Goal: Task Accomplishment & Management: Use online tool/utility

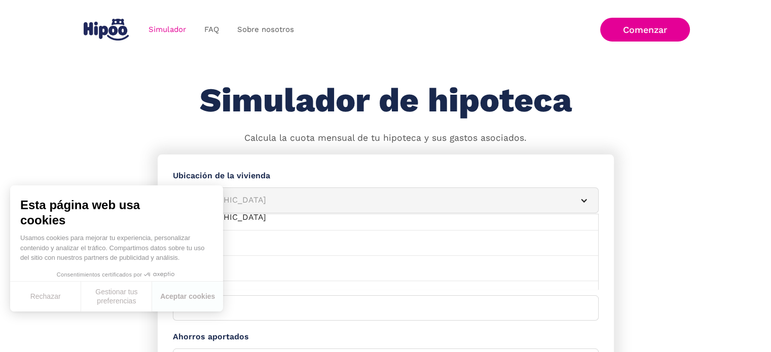
scroll to position [507, 0]
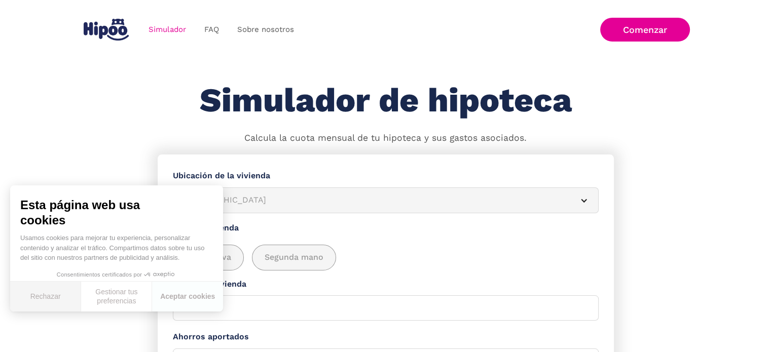
click at [61, 294] on button "Rechazar" at bounding box center [45, 297] width 71 height 30
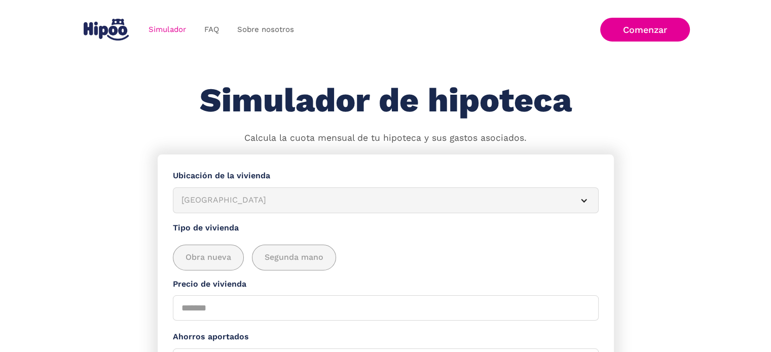
scroll to position [0, 0]
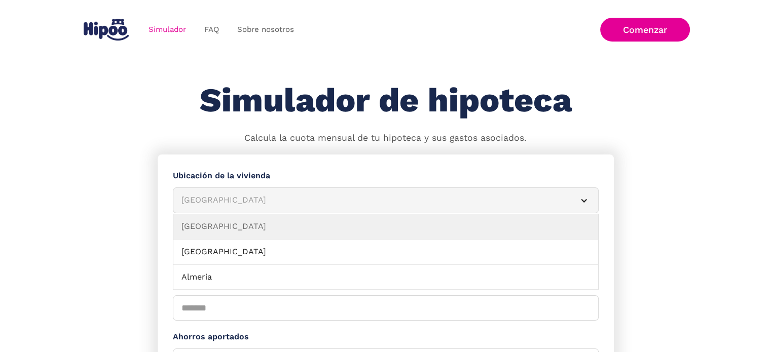
click at [292, 208] on article "[GEOGRAPHIC_DATA]" at bounding box center [386, 201] width 426 height 26
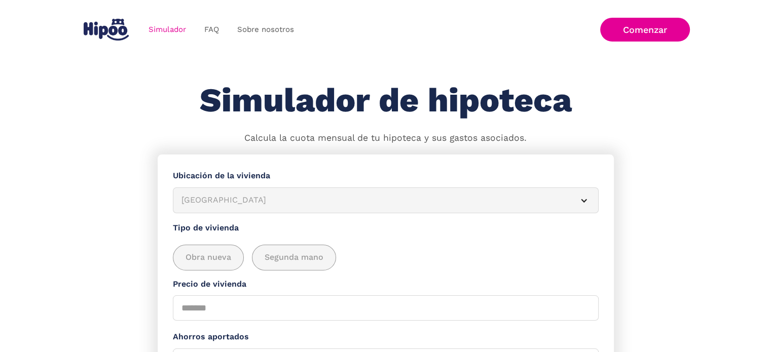
click at [292, 208] on article "[GEOGRAPHIC_DATA]" at bounding box center [386, 201] width 426 height 26
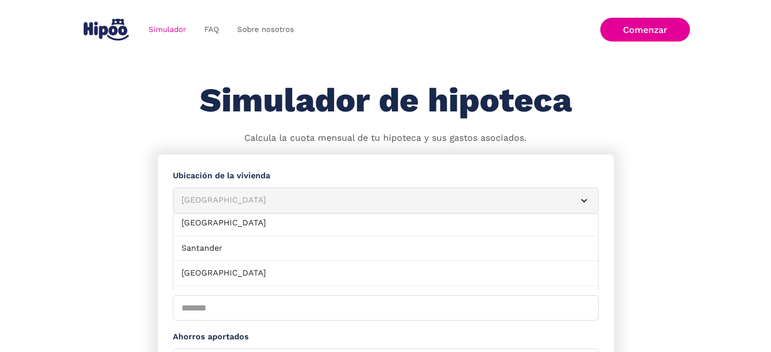
scroll to position [862, 0]
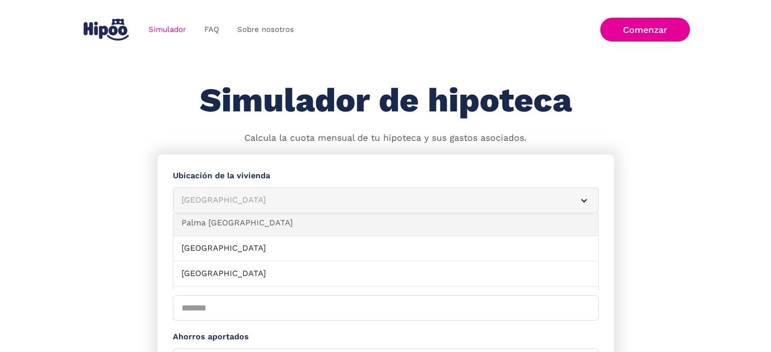
click at [243, 229] on link "Palma [GEOGRAPHIC_DATA]" at bounding box center [385, 223] width 425 height 25
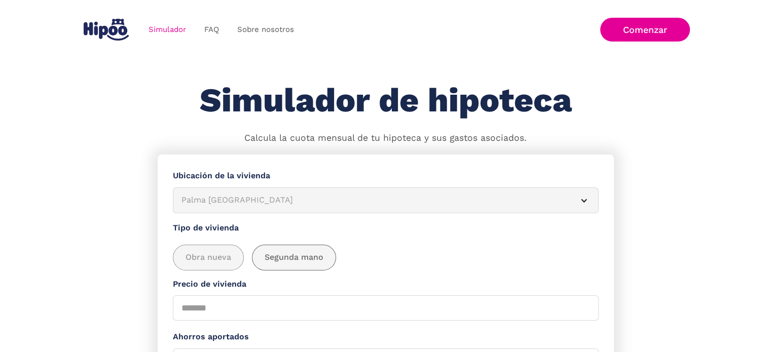
click at [268, 263] on label "Segunda mano" at bounding box center [294, 258] width 84 height 26
click at [192, 307] on input "Precio de vivienda" at bounding box center [386, 308] width 426 height 25
drag, startPoint x: 193, startPoint y: 311, endPoint x: 185, endPoint y: 310, distance: 8.7
click at [185, 310] on input "Precio de vivienda" at bounding box center [386, 308] width 426 height 25
type input "******"
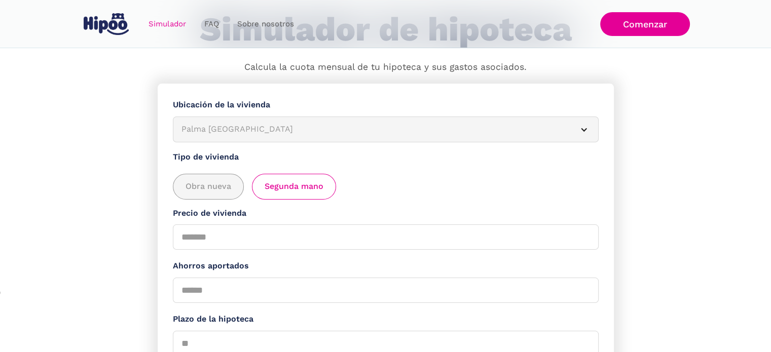
scroll to position [152, 0]
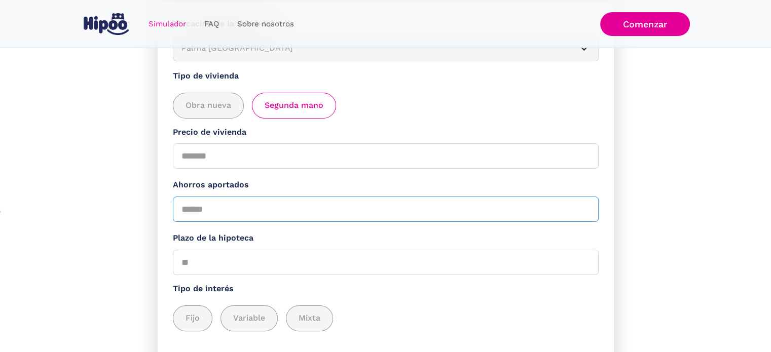
click at [223, 215] on input "Ahorros aportados" at bounding box center [386, 209] width 426 height 25
type input "*****"
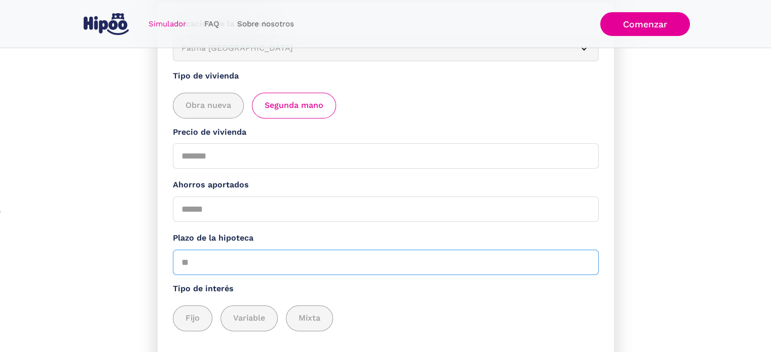
click at [222, 255] on input "Plazo de la hipoteca" at bounding box center [386, 262] width 426 height 25
type input "**"
click at [251, 312] on span "Variable" at bounding box center [249, 318] width 32 height 13
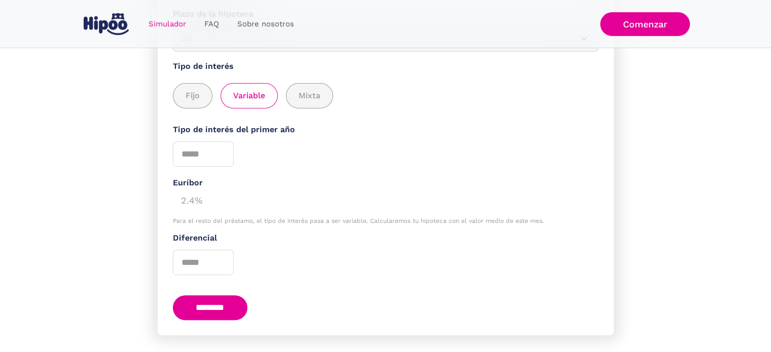
scroll to position [395, 0]
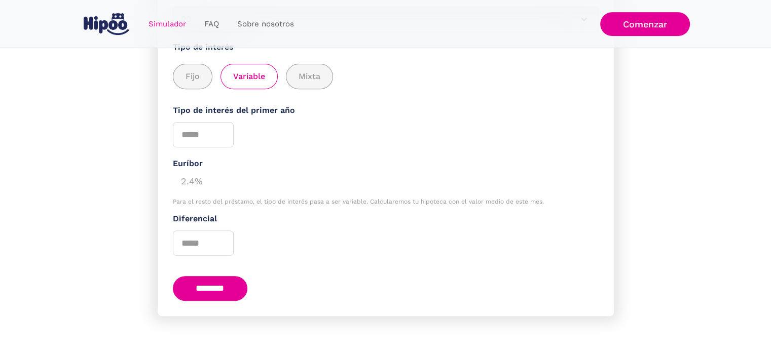
click at [226, 284] on input "********" at bounding box center [210, 288] width 75 height 25
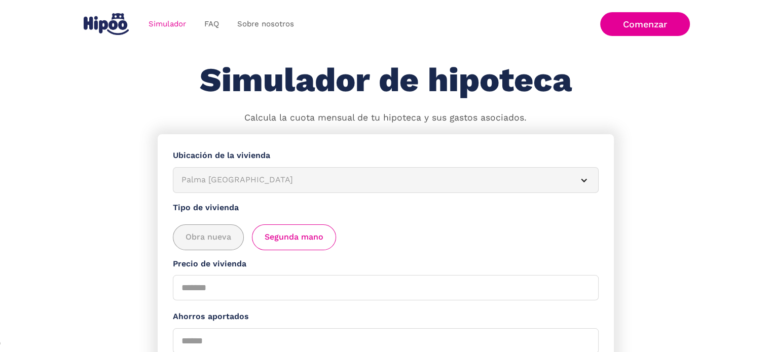
scroll to position [0, 0]
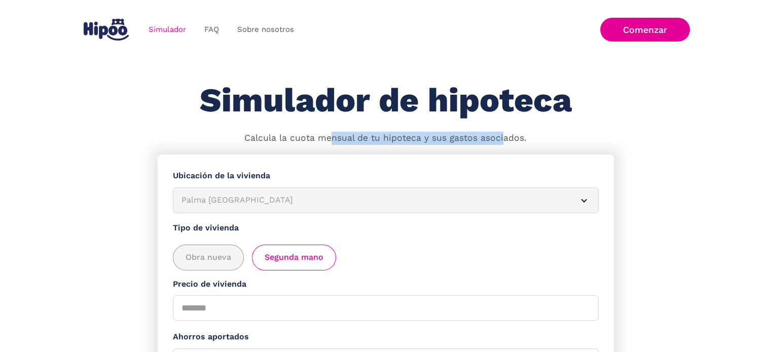
drag, startPoint x: 336, startPoint y: 135, endPoint x: 507, endPoint y: 135, distance: 171.3
click at [507, 135] on p "Calcula la cuota mensual de tu hipoteca y sus gastos asociados." at bounding box center [385, 138] width 282 height 13
